Goal: Information Seeking & Learning: Learn about a topic

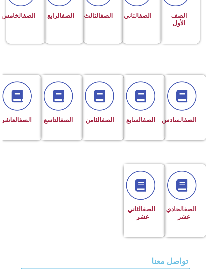
scroll to position [166, -3]
click at [26, 123] on link "الصف" at bounding box center [25, 120] width 13 height 7
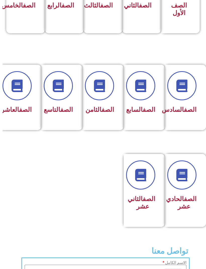
scroll to position [176, -3]
click at [26, 124] on div "الصف العاشر" at bounding box center [19, 98] width 38 height 66
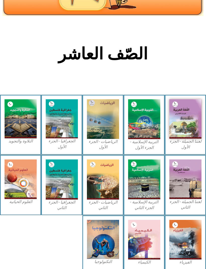
scroll to position [70, 0]
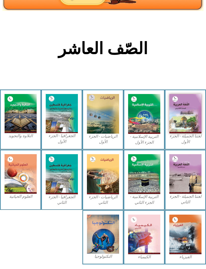
click at [144, 134] on img at bounding box center [144, 114] width 32 height 40
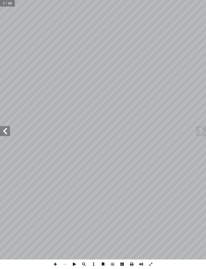
click at [204, 132] on span at bounding box center [201, 131] width 10 height 10
click at [3, 129] on span at bounding box center [5, 131] width 10 height 10
click at [2, 135] on span at bounding box center [5, 131] width 10 height 10
click at [3, 134] on span at bounding box center [5, 131] width 10 height 10
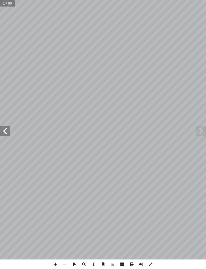
click at [3, 134] on span at bounding box center [5, 131] width 10 height 10
click at [2, 134] on span at bounding box center [5, 131] width 10 height 10
click at [2, 133] on span at bounding box center [5, 131] width 10 height 10
click at [197, 135] on span at bounding box center [201, 131] width 10 height 10
click at [201, 134] on span at bounding box center [201, 131] width 10 height 10
